Goal: Navigation & Orientation: Go to known website

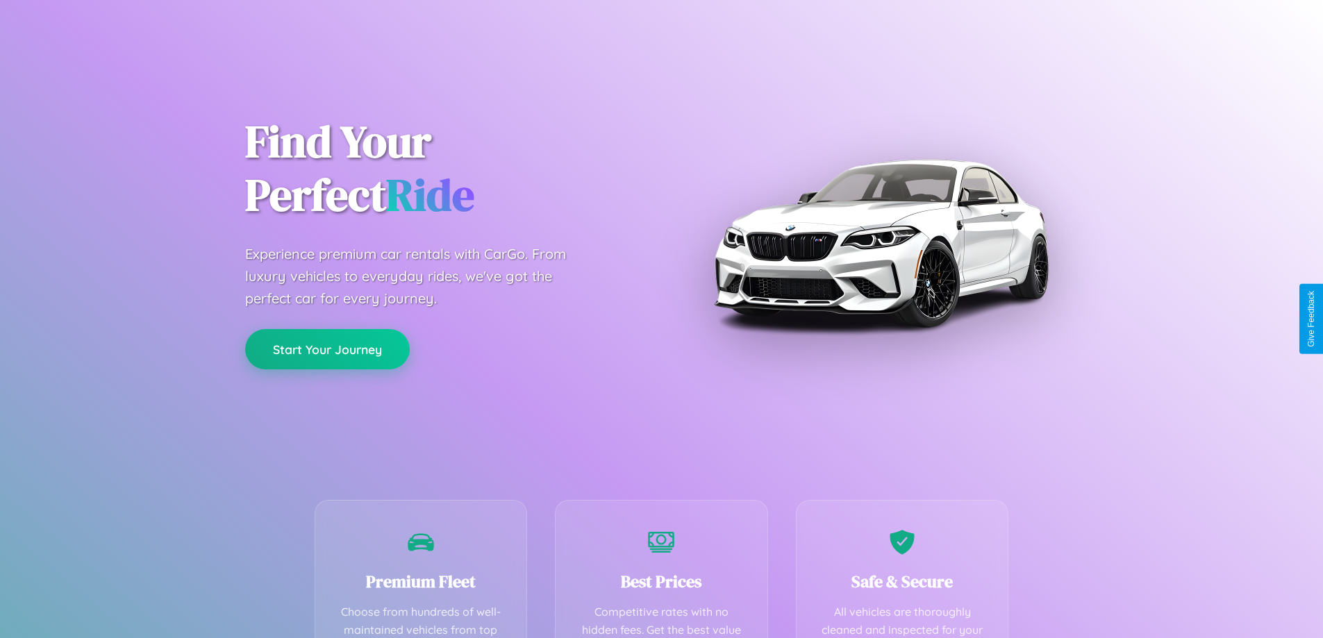
click at [327, 349] on button "Start Your Journey" at bounding box center [327, 349] width 165 height 40
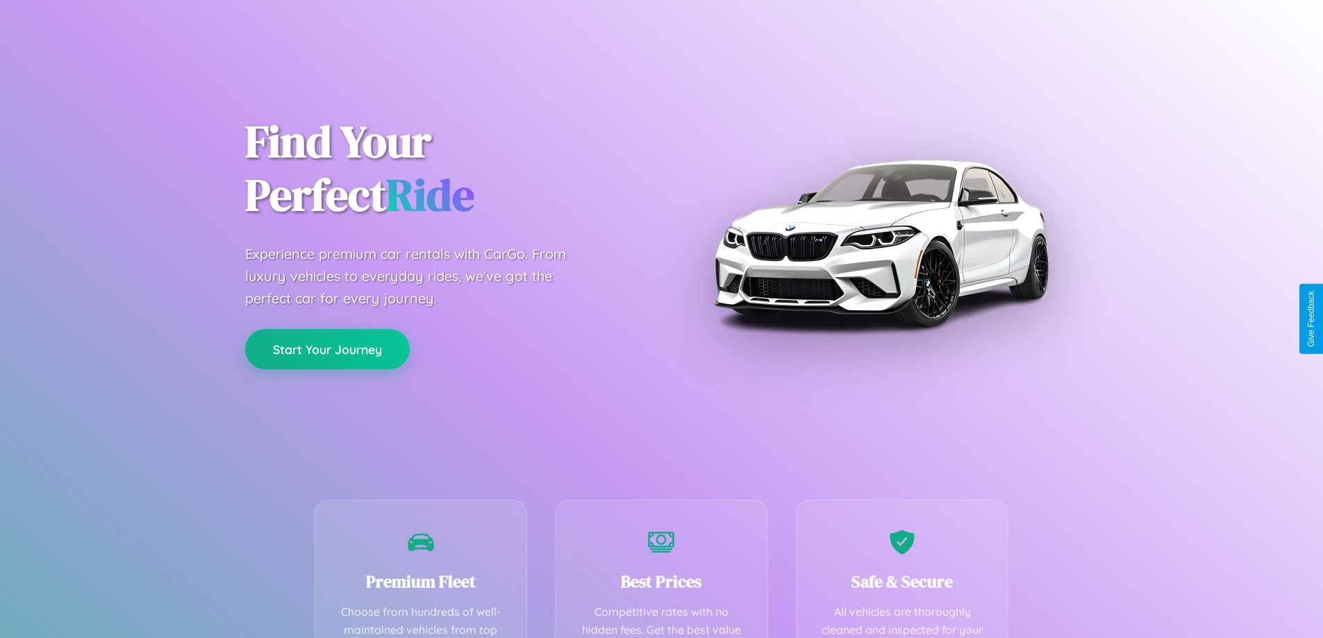
click at [327, 349] on button "Start Your Journey" at bounding box center [327, 349] width 165 height 40
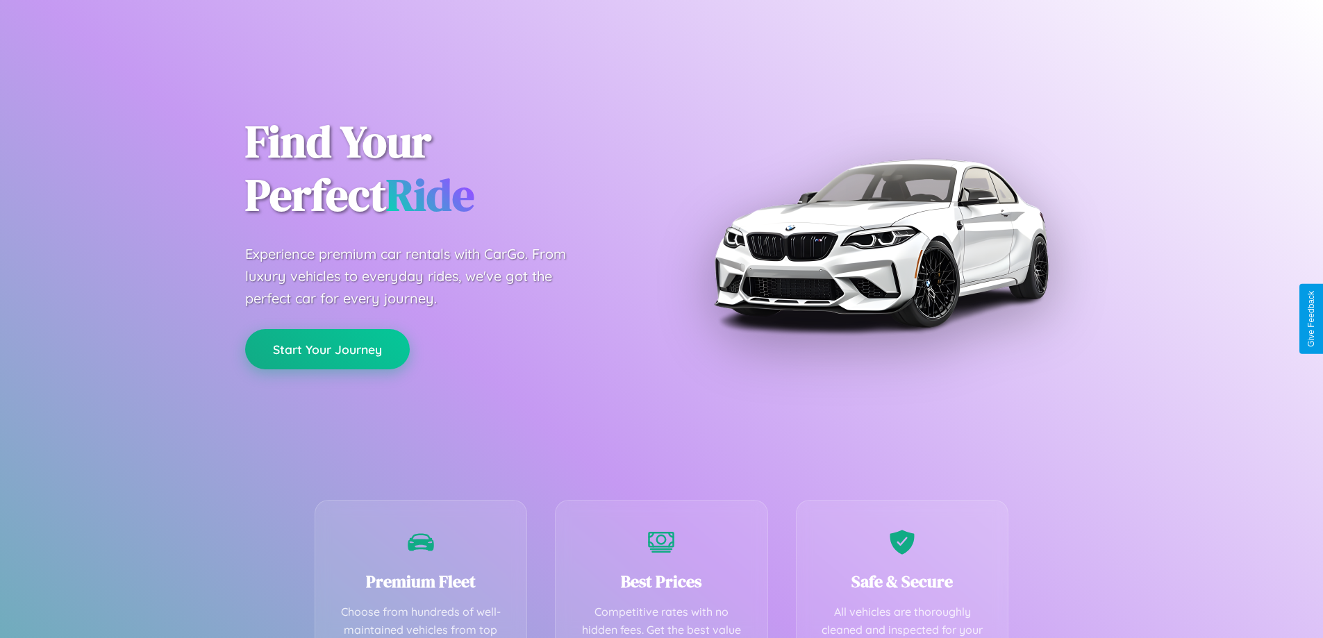
click at [327, 349] on button "Start Your Journey" at bounding box center [327, 349] width 165 height 40
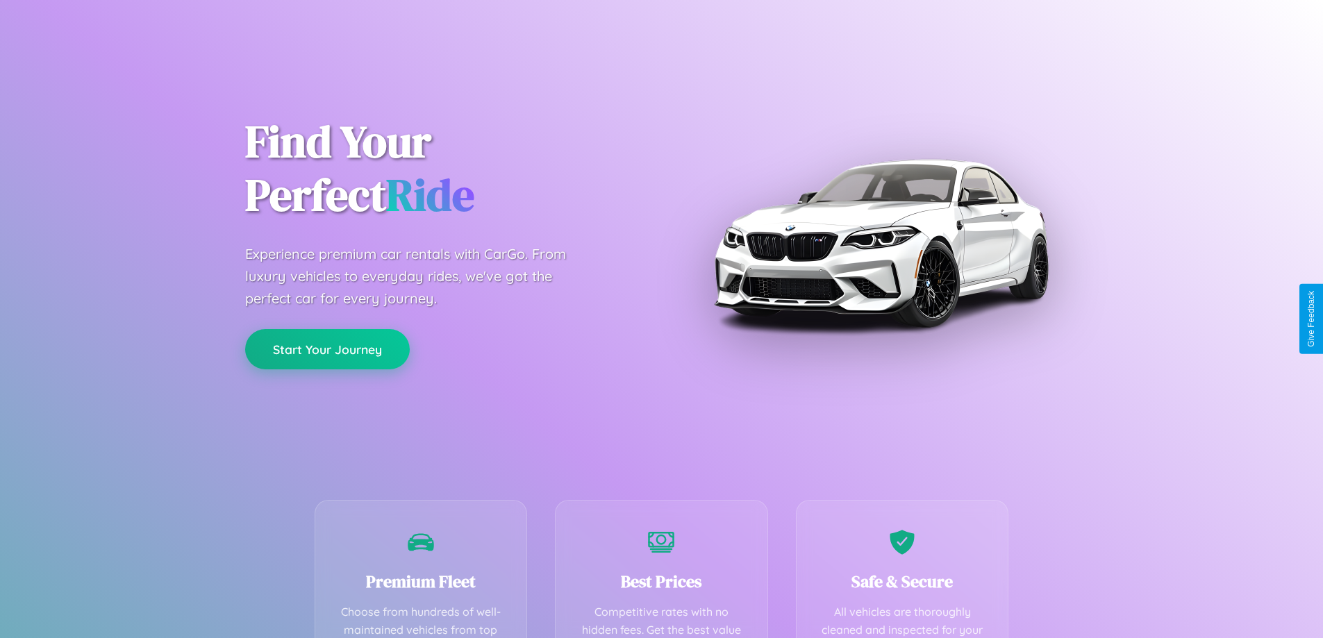
click at [327, 349] on button "Start Your Journey" at bounding box center [327, 349] width 165 height 40
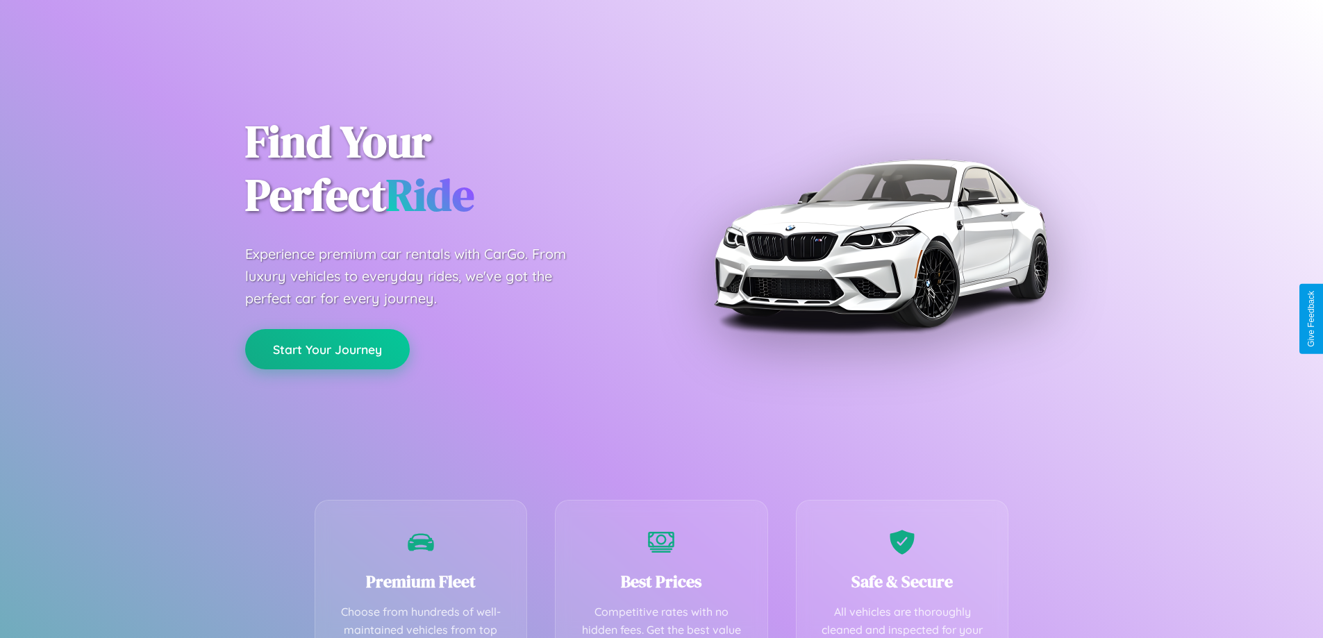
click at [327, 349] on button "Start Your Journey" at bounding box center [327, 349] width 165 height 40
